Goal: Information Seeking & Learning: Ask a question

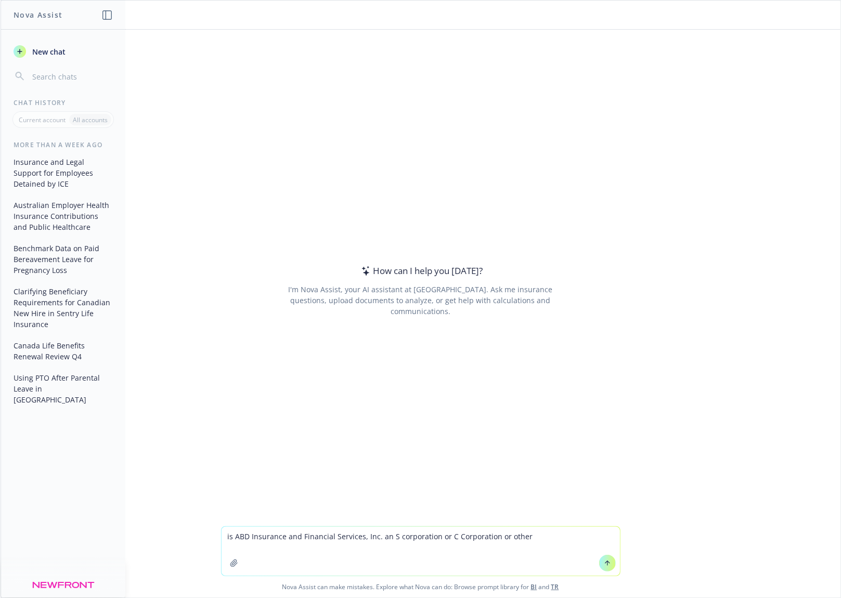
type textarea "is ABD Insurance and Financial Services, Inc. an S corporation or C Corporation…"
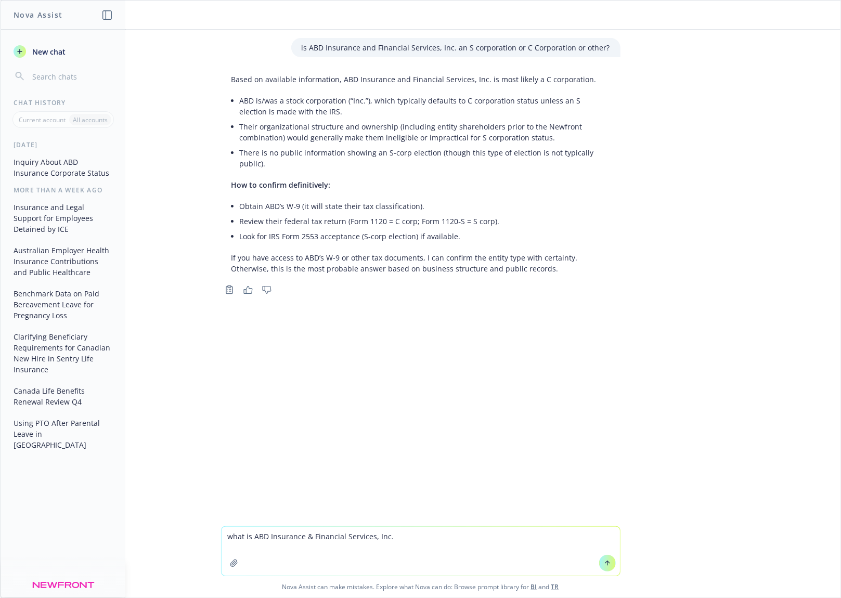
paste textarea "Dun & Bradstreet #"
type textarea "what is ABD Insurance & Financial Services, Inc. Dun & Bradstreet #?"
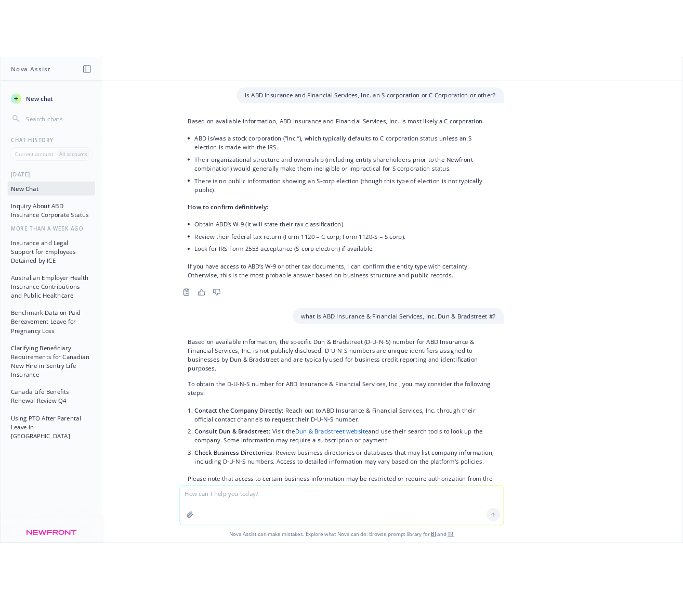
scroll to position [34, 0]
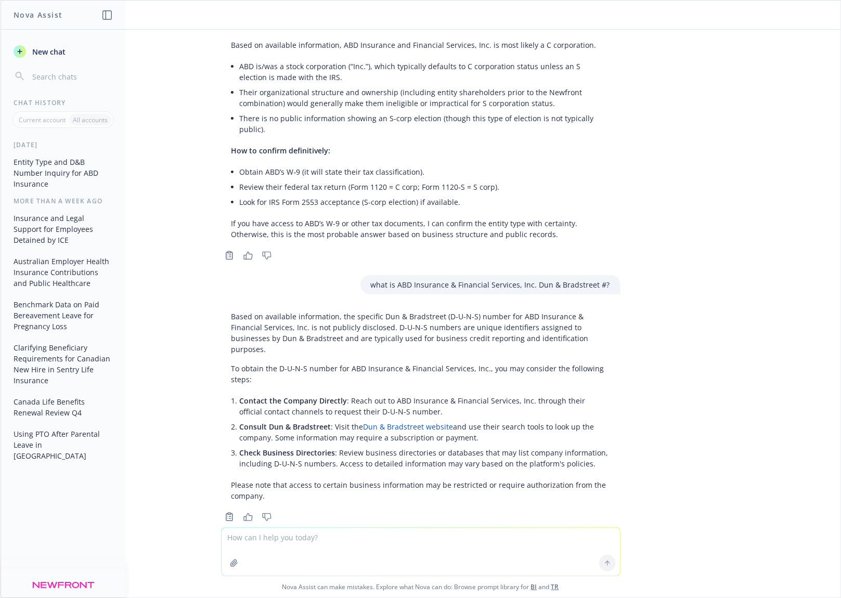
click at [394, 422] on link "Dun & Bradstreet website" at bounding box center [409, 427] width 90 height 10
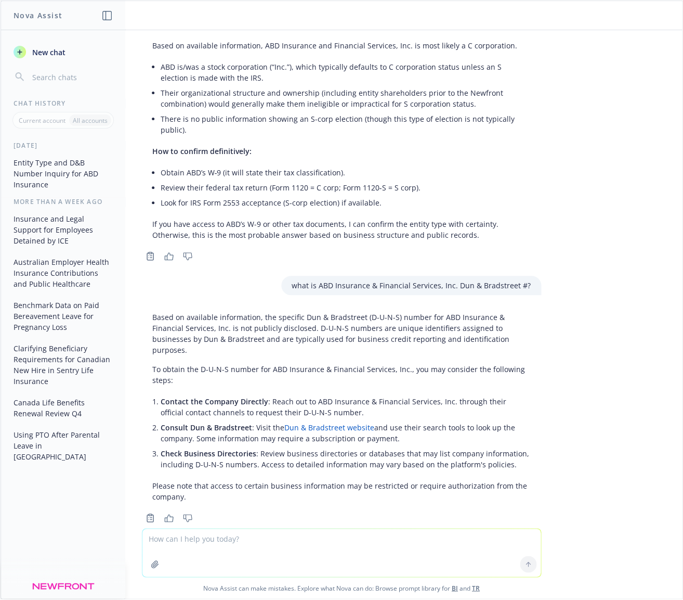
scroll to position [32, 0]
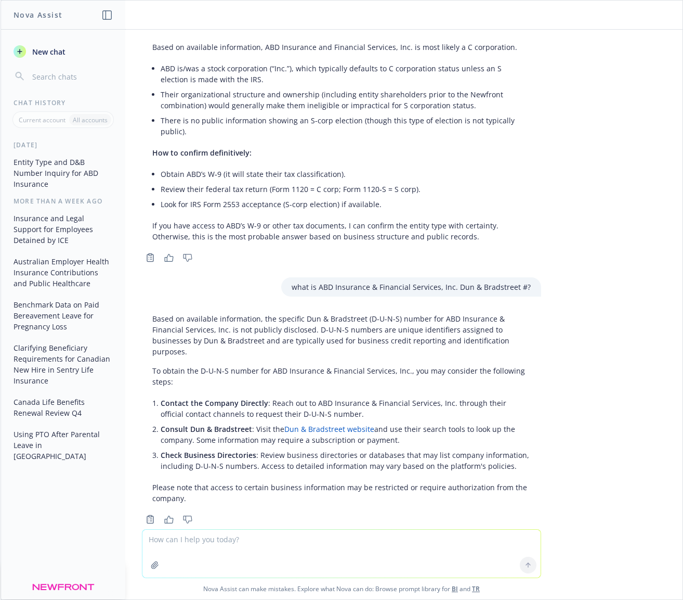
click at [239, 550] on textarea at bounding box center [342, 553] width 398 height 48
type textarea "what does 1099 eligibility mean"
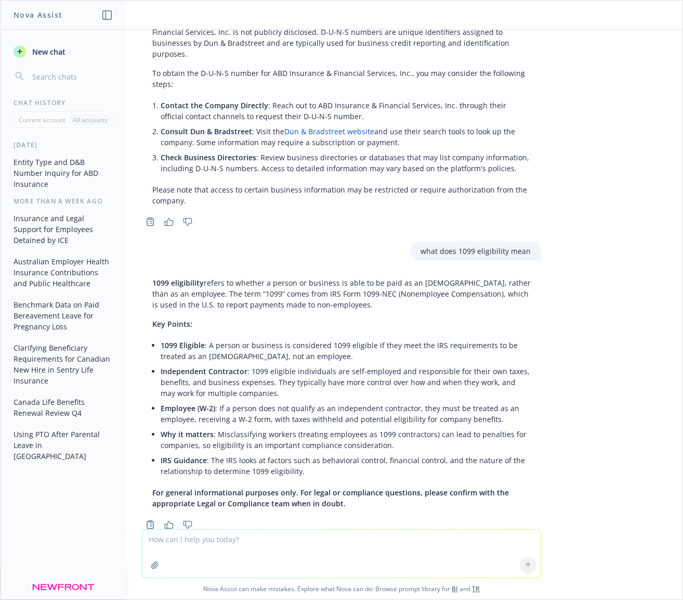
scroll to position [335, 0]
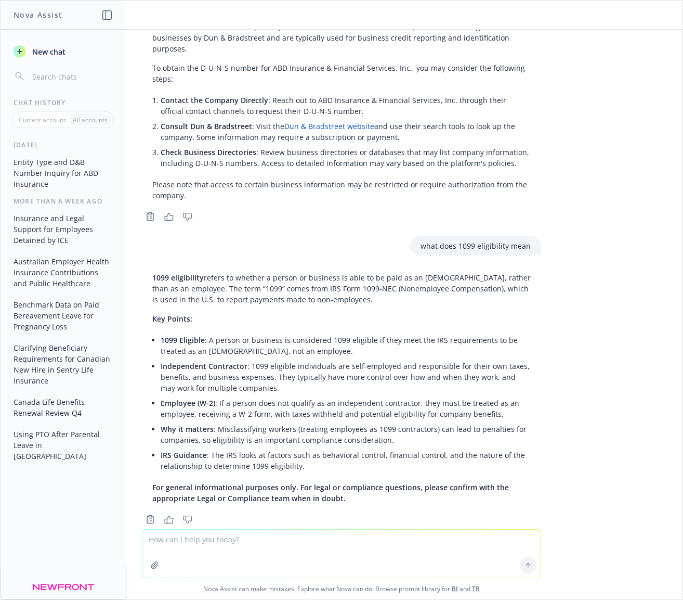
click at [370, 554] on textarea at bounding box center [342, 553] width 398 height 48
type textarea "Is abd 1099 eligible"
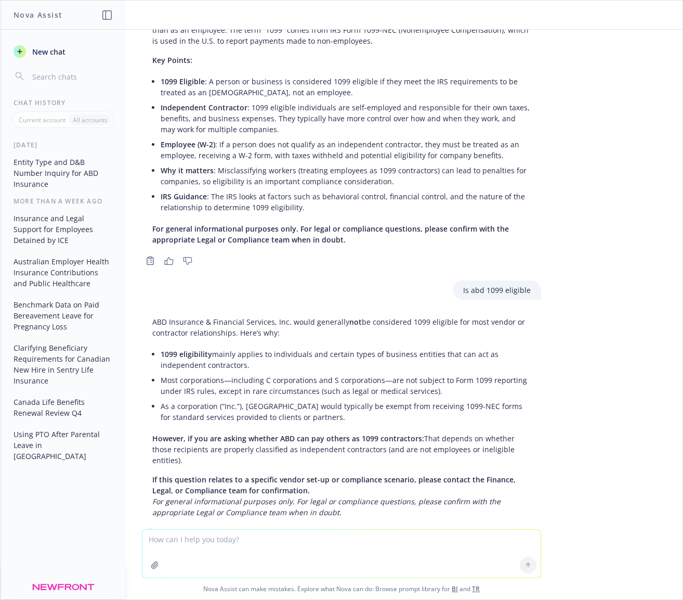
scroll to position [597, 0]
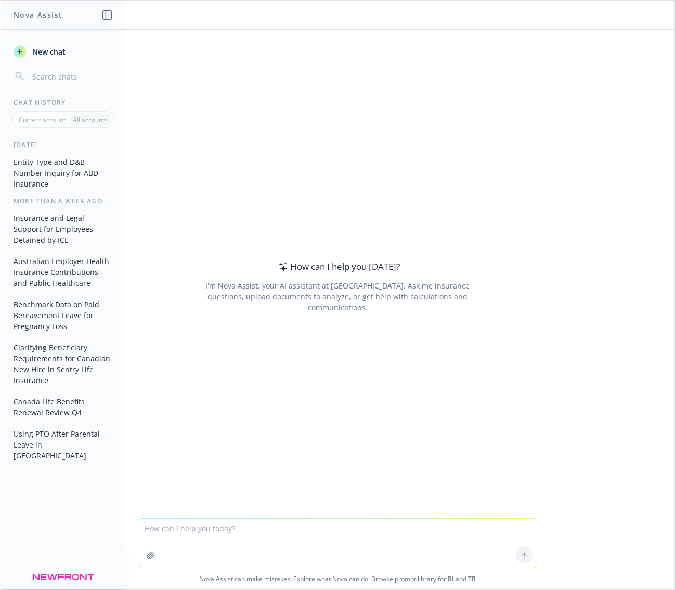
click at [225, 536] on textarea at bounding box center [337, 543] width 398 height 49
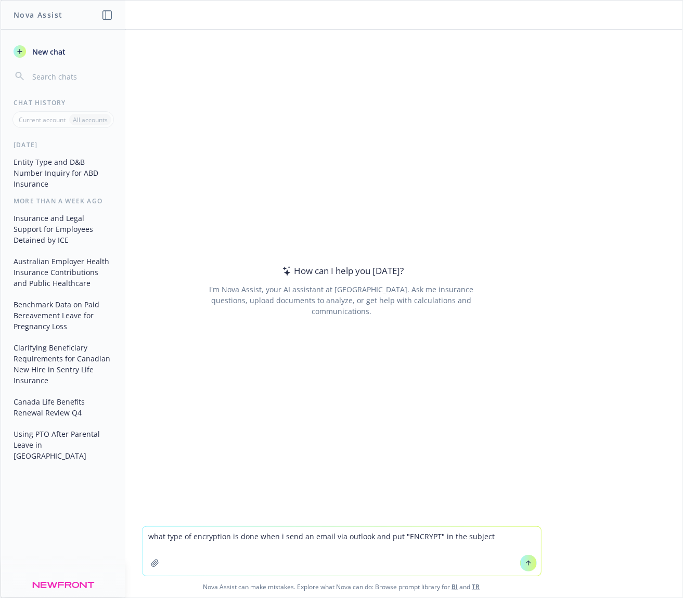
type textarea "what type of encryption is done when i send an email via outlook and put "ENCRY…"
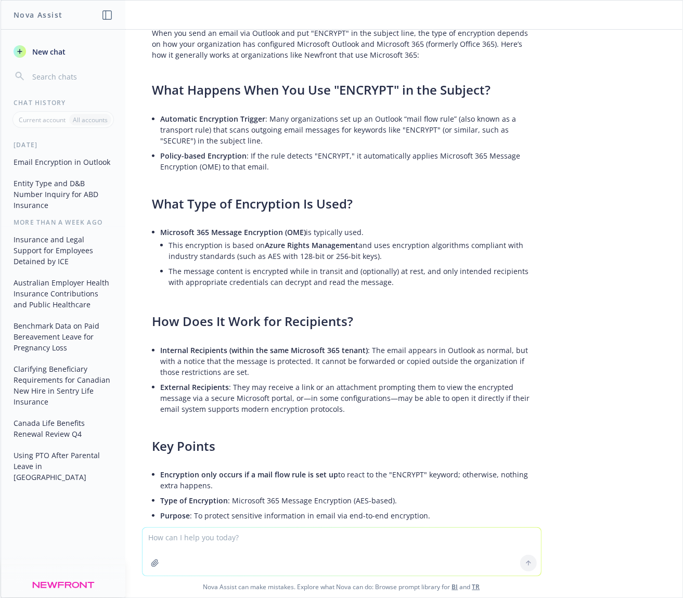
scroll to position [109, 0]
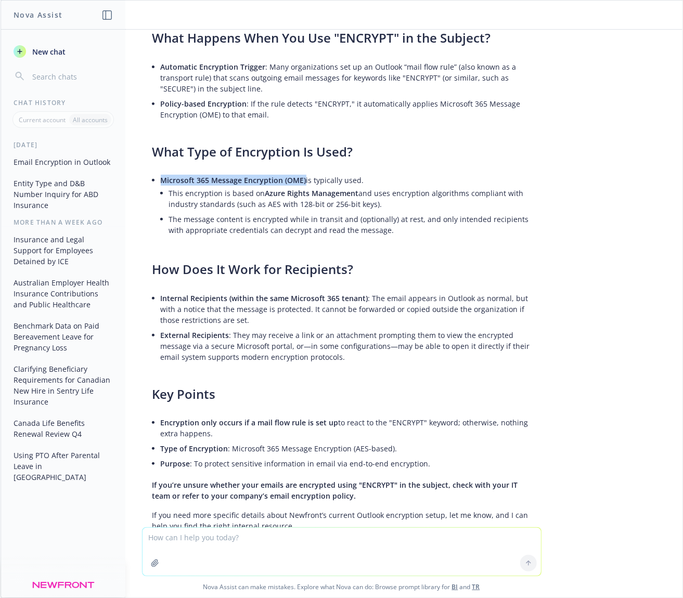
drag, startPoint x: 152, startPoint y: 180, endPoint x: 295, endPoint y: 182, distance: 143.0
click at [295, 182] on div "When you send an email via Outlook and put "ENCRYPT" in the subject line, the t…" at bounding box center [341, 253] width 399 height 564
copy span "Microsoft 365 Message Encryption (OME)"
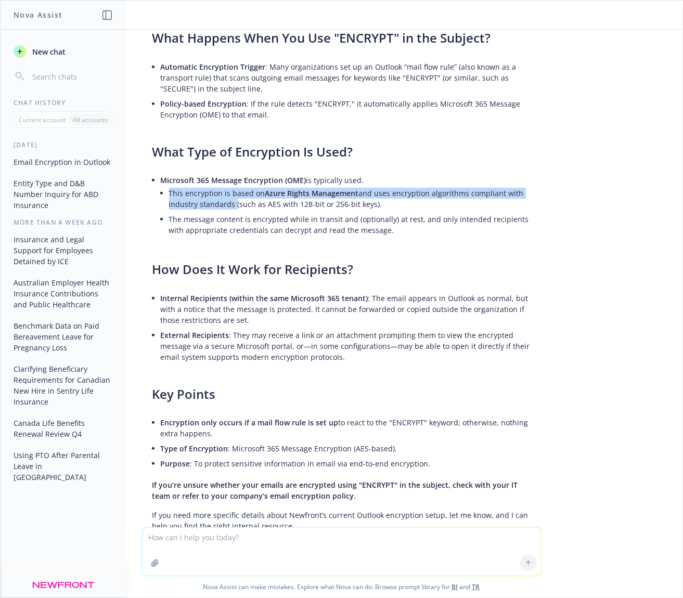
drag, startPoint x: 162, startPoint y: 195, endPoint x: 225, endPoint y: 201, distance: 63.3
click at [225, 201] on li "This encryption is based on Azure Rights Management and uses encryption algorit…" at bounding box center [350, 199] width 362 height 26
copy li "This encryption is based on Azure Rights Management and uses encryption algorit…"
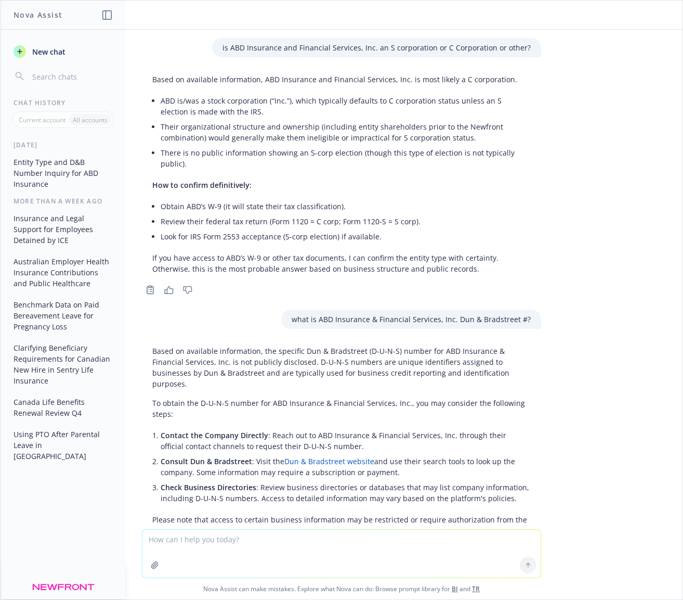
scroll to position [597, 0]
